Goal: Task Accomplishment & Management: Use online tool/utility

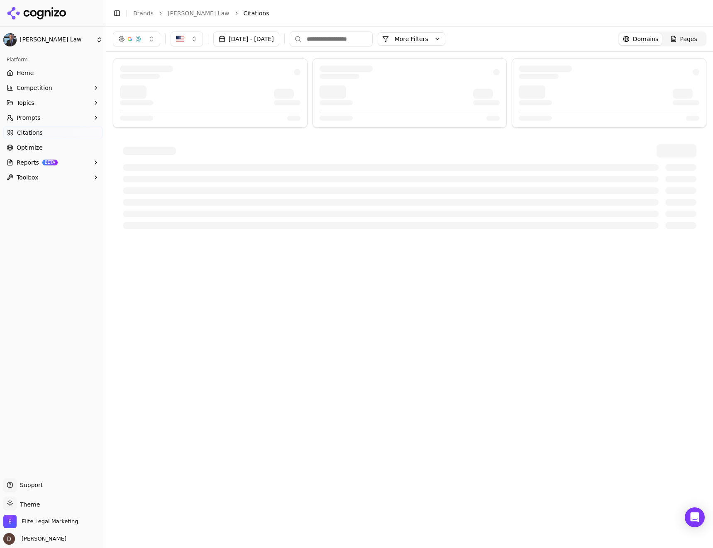
click at [29, 13] on icon at bounding box center [37, 13] width 60 height 12
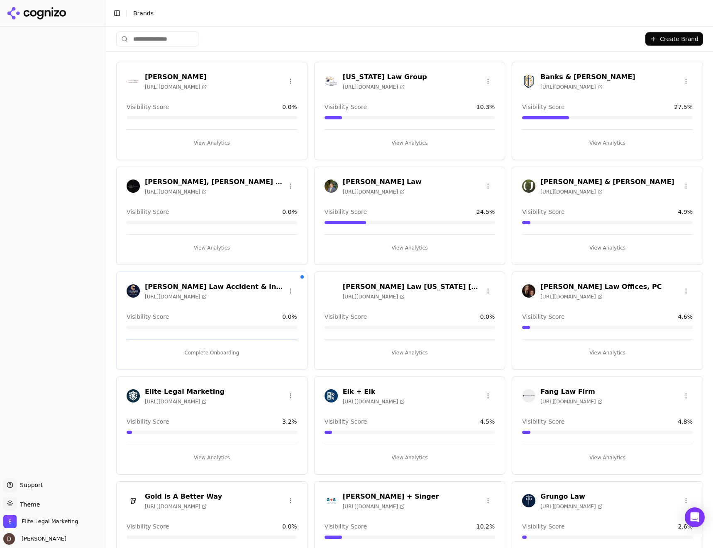
click at [674, 40] on button "Create Brand" at bounding box center [674, 38] width 58 height 13
